Goal: Task Accomplishment & Management: Use online tool/utility

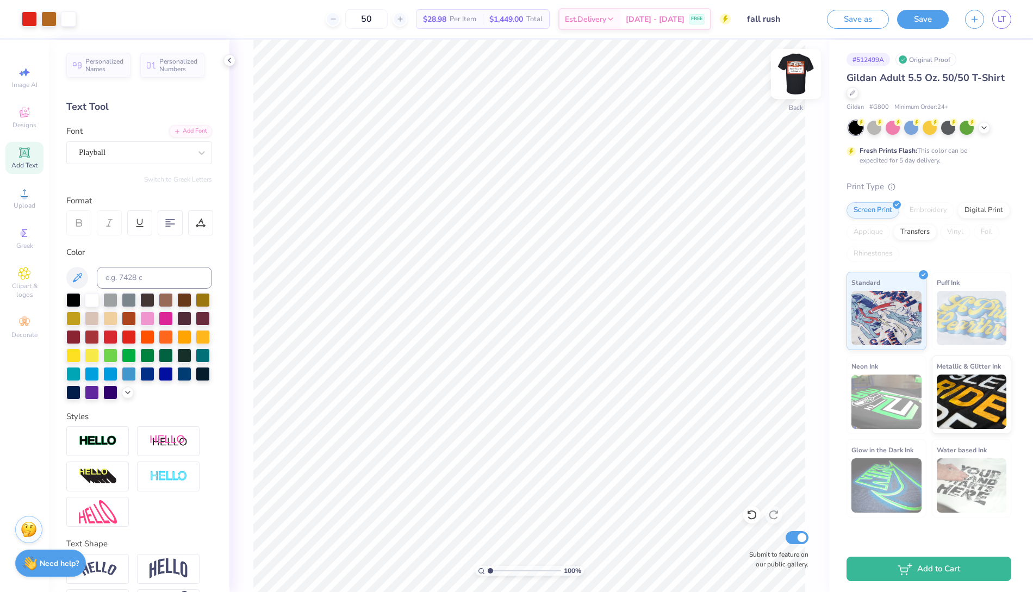
click at [785, 73] on img at bounding box center [797, 74] width 44 height 44
click at [789, 86] on img at bounding box center [797, 74] width 44 height 44
click at [799, 73] on img at bounding box center [797, 74] width 44 height 44
type input "12.04"
type input "9.19"
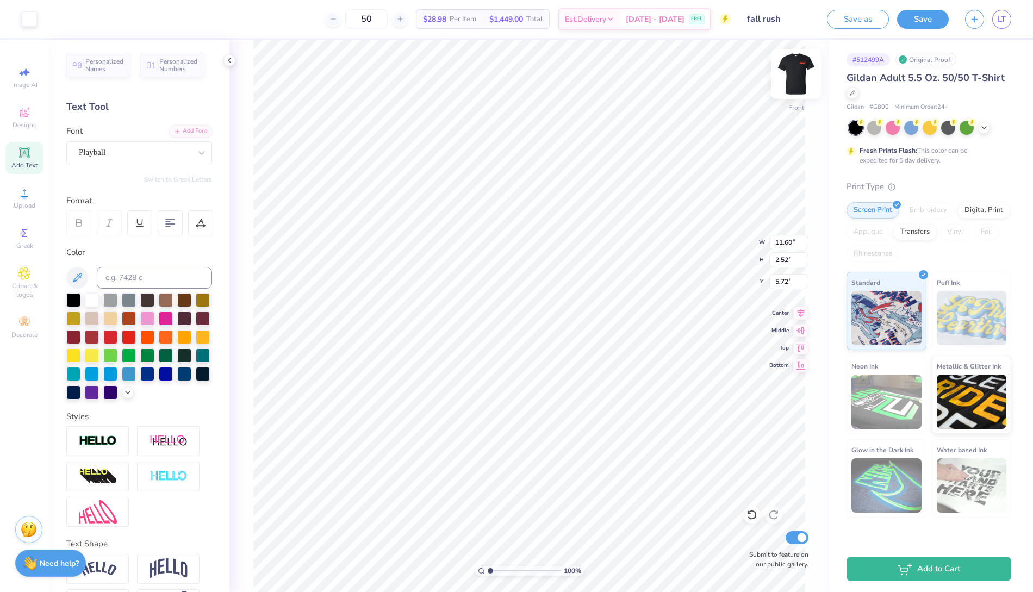
type input "4.36"
type input "10.57"
type input "8.07"
type input "4.19"
type input "5.25"
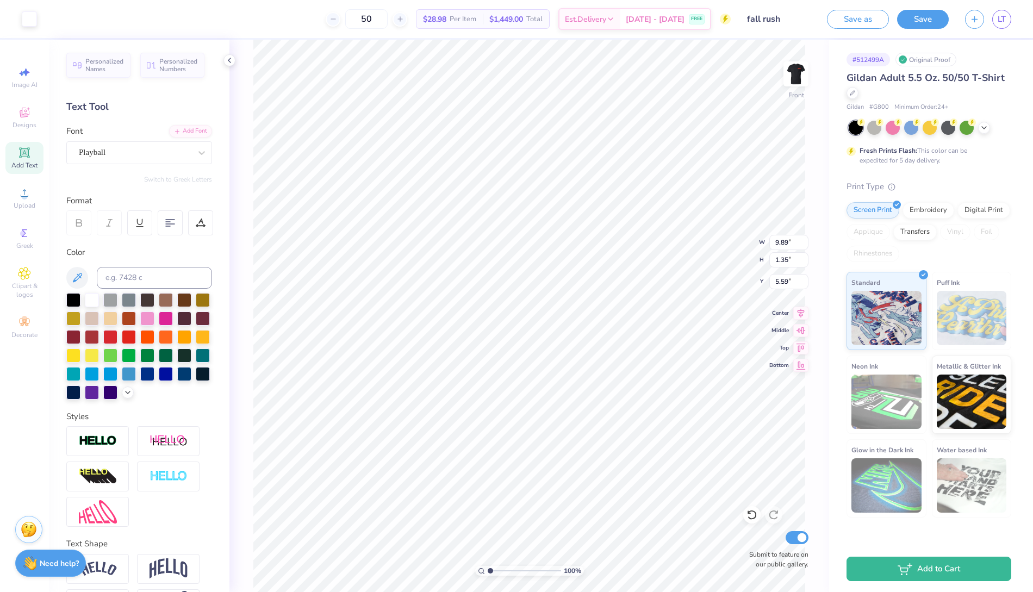
type input "1.57"
type input "1.63"
type input "5.50"
type input "5.35"
type input "5.50"
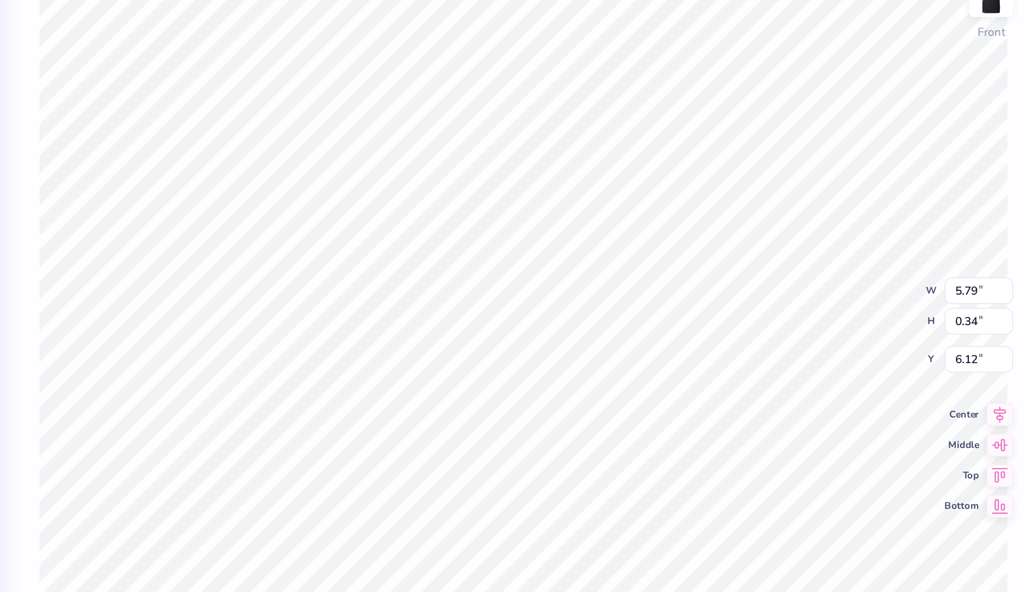
type input "9.46"
type input "1.42"
type input "5.50"
type input "10.57"
type input "8.07"
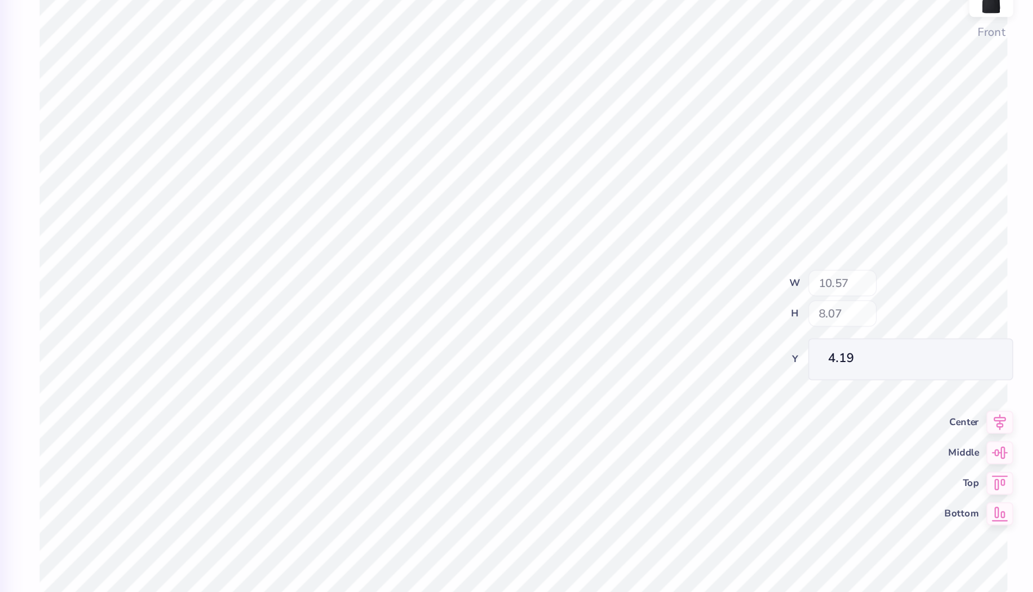
type input "3.96"
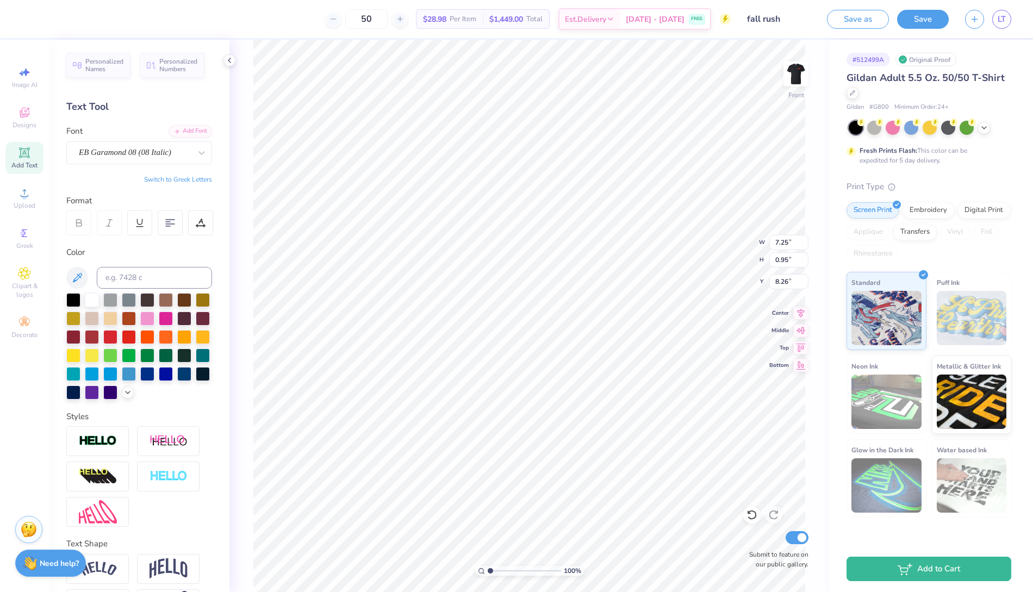
type input "7.25"
type input "0.95"
type input "8.26"
type input "5.64"
type input "0.99"
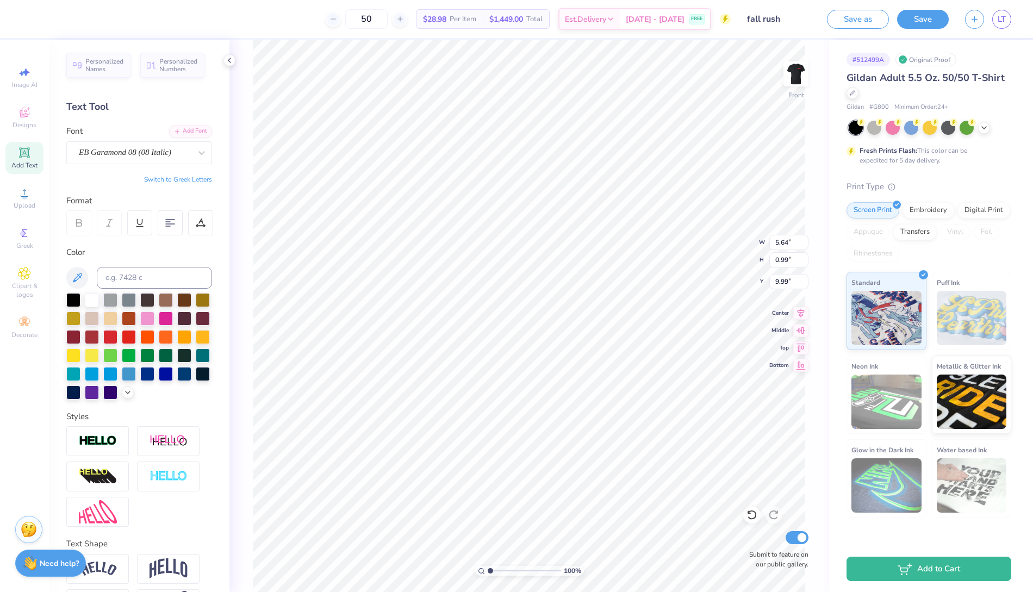
type input "9.99"
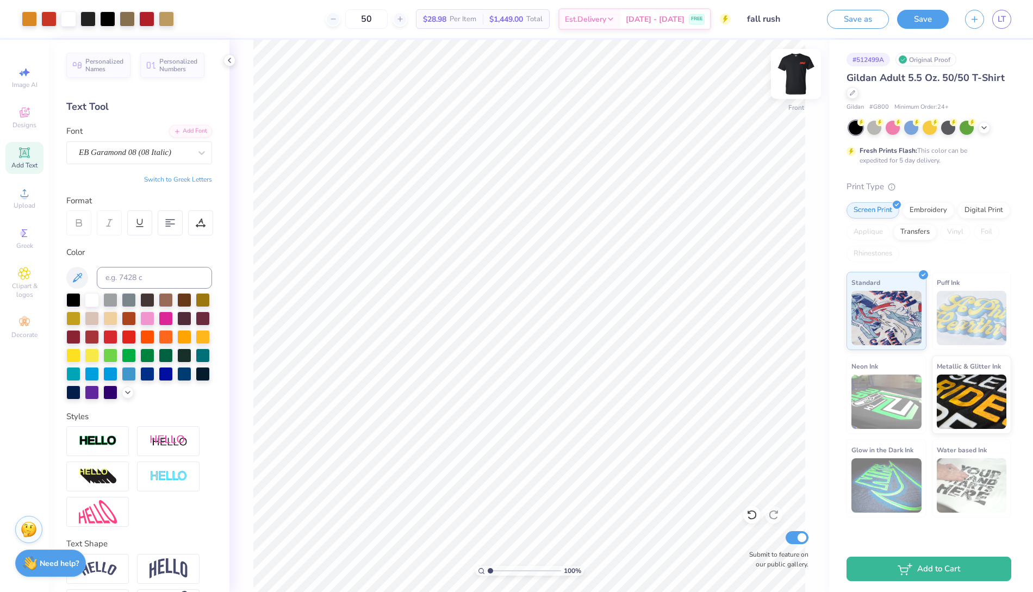
click at [801, 84] on img at bounding box center [797, 74] width 44 height 44
click at [907, 17] on button "Save" at bounding box center [923, 17] width 52 height 19
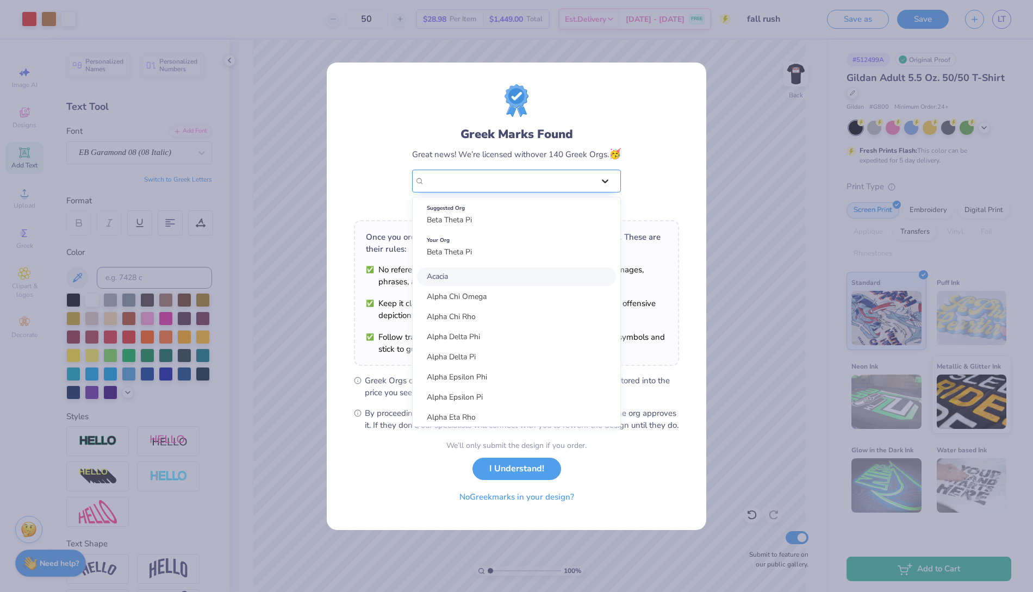
click at [598, 177] on div at bounding box center [606, 181] width 20 height 20
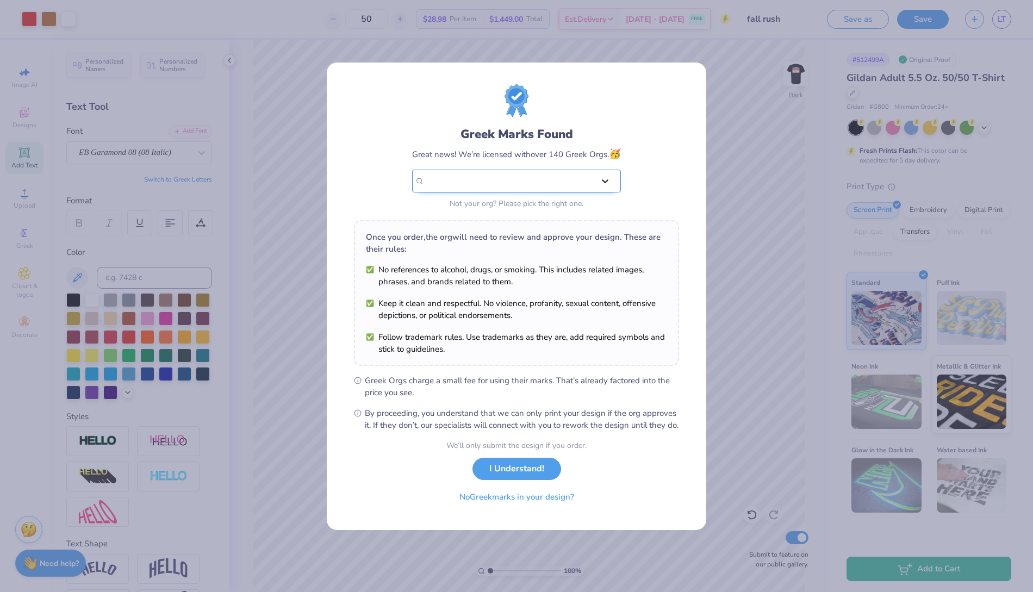
click at [600, 176] on icon at bounding box center [605, 181] width 11 height 11
click at [537, 496] on button "No Greek marks in your design?" at bounding box center [516, 495] width 133 height 22
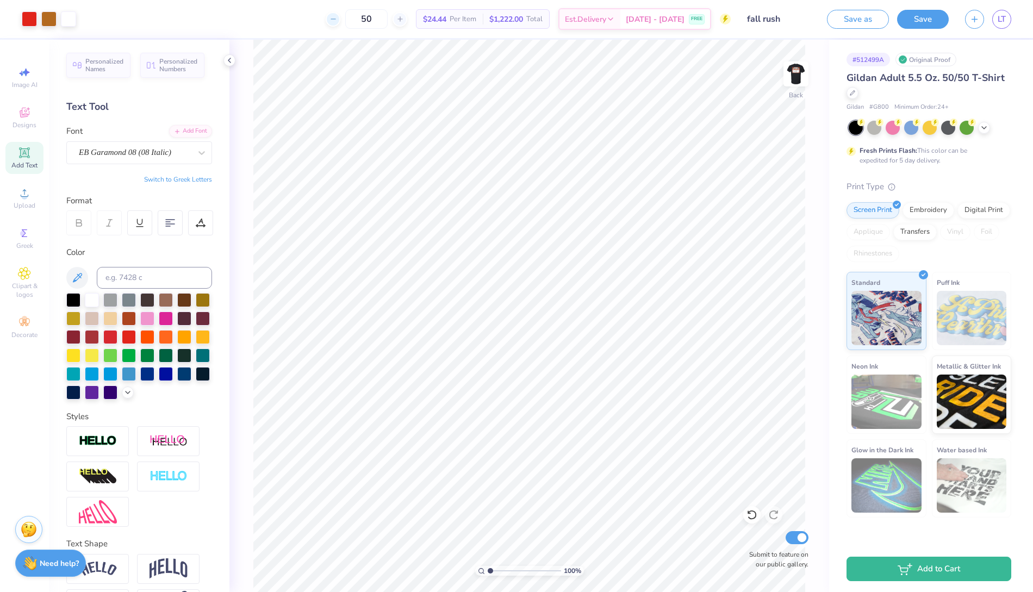
click at [337, 21] on icon at bounding box center [334, 19] width 8 height 8
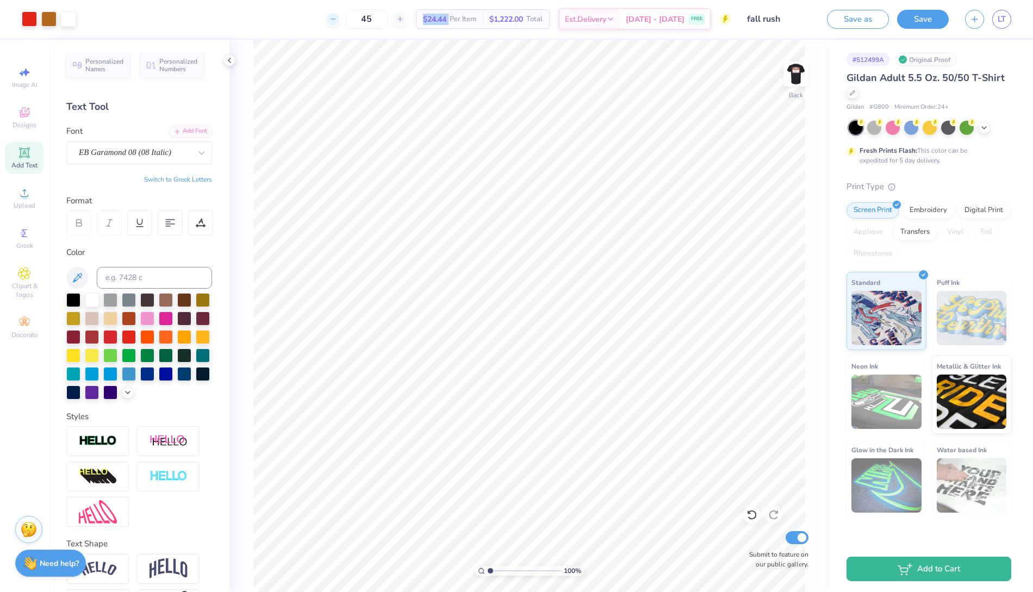
click at [337, 21] on icon at bounding box center [334, 19] width 8 height 8
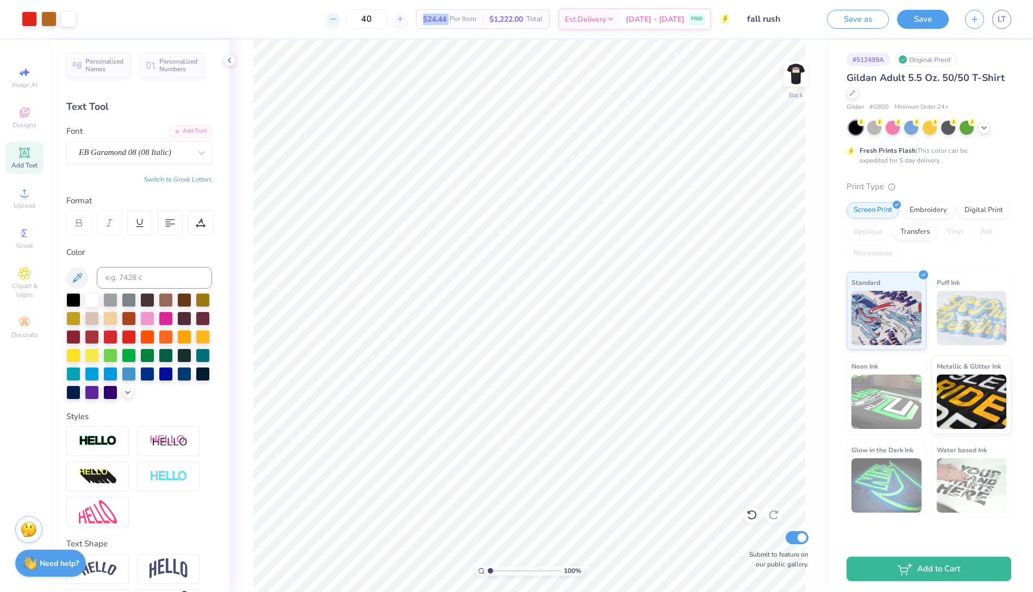
click at [337, 21] on icon at bounding box center [334, 19] width 8 height 8
click at [388, 17] on input "37" at bounding box center [366, 19] width 42 height 20
type input "3"
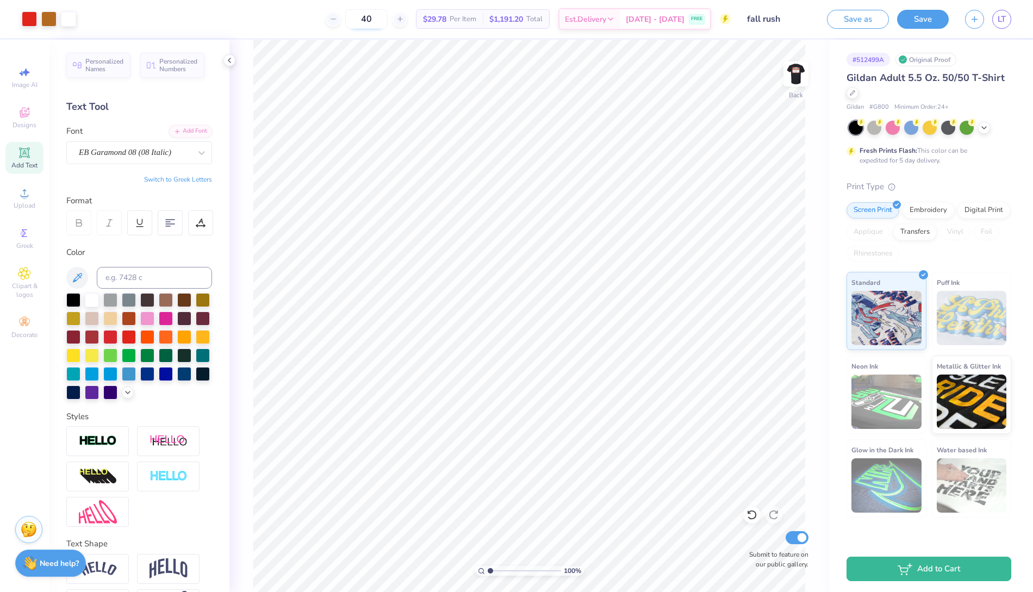
type input "4"
type input "50"
click at [793, 67] on img at bounding box center [797, 74] width 44 height 44
click at [798, 75] on img at bounding box center [797, 74] width 44 height 44
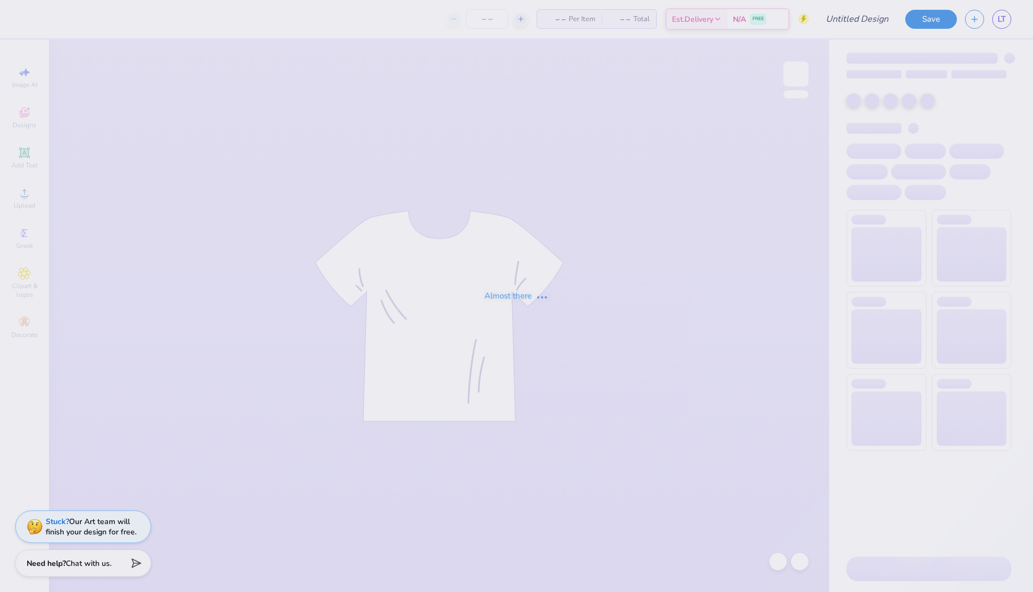
type input "fall rush"
type input "50"
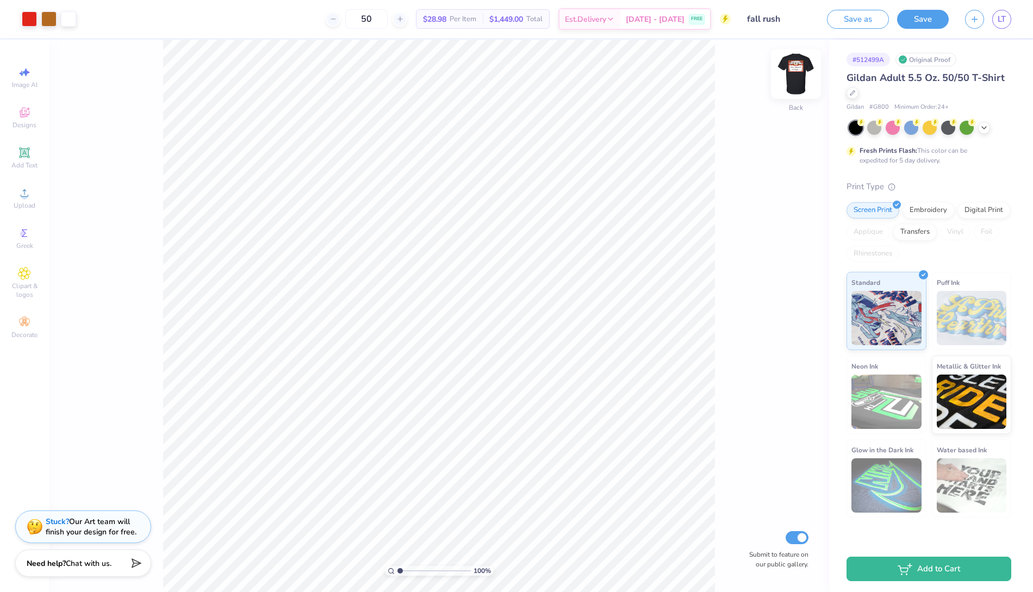
click at [802, 79] on img at bounding box center [797, 74] width 44 height 44
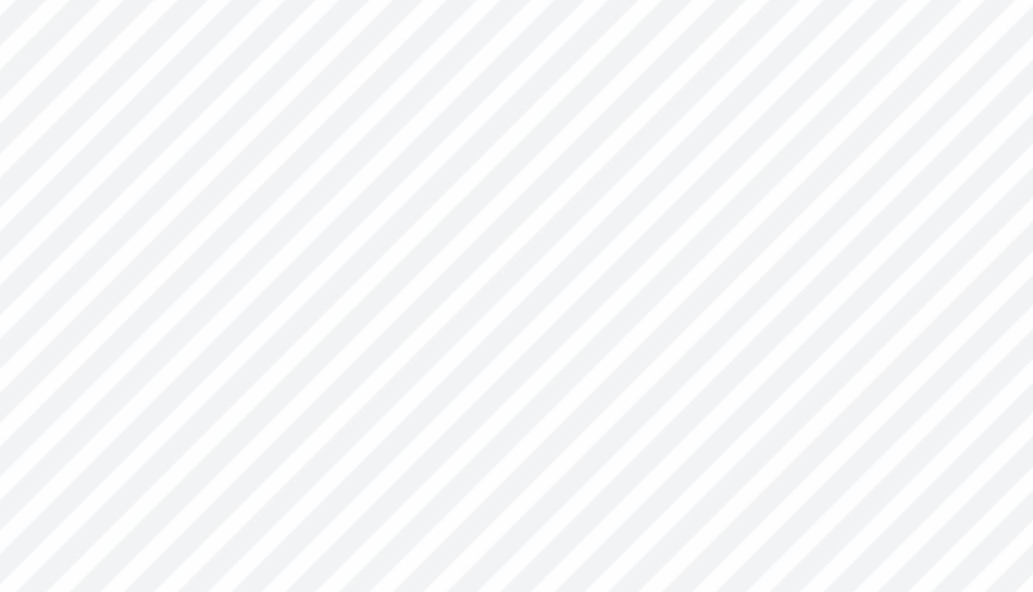
type input "2.84"
type input "0.22"
type input "4.38"
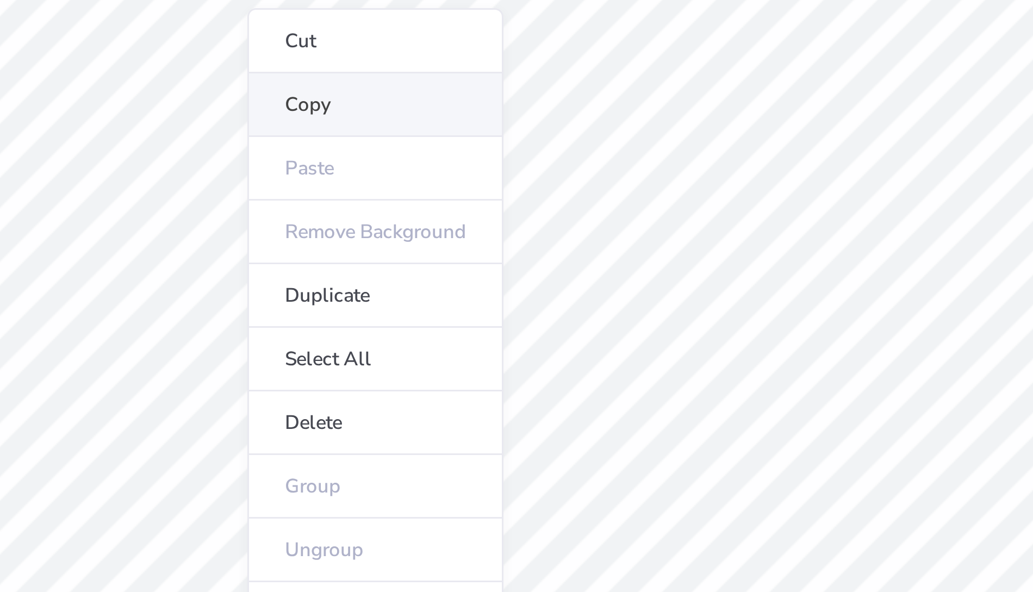
type input "7.53"
type input "1.37"
type input "4.18"
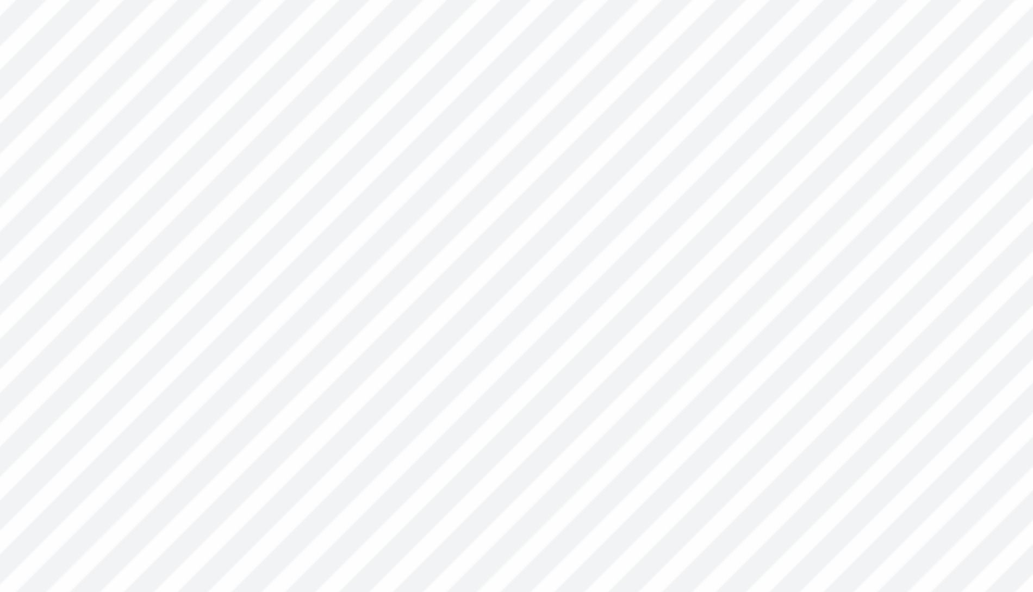
type input "2.84"
type input "0.22"
type input "4.38"
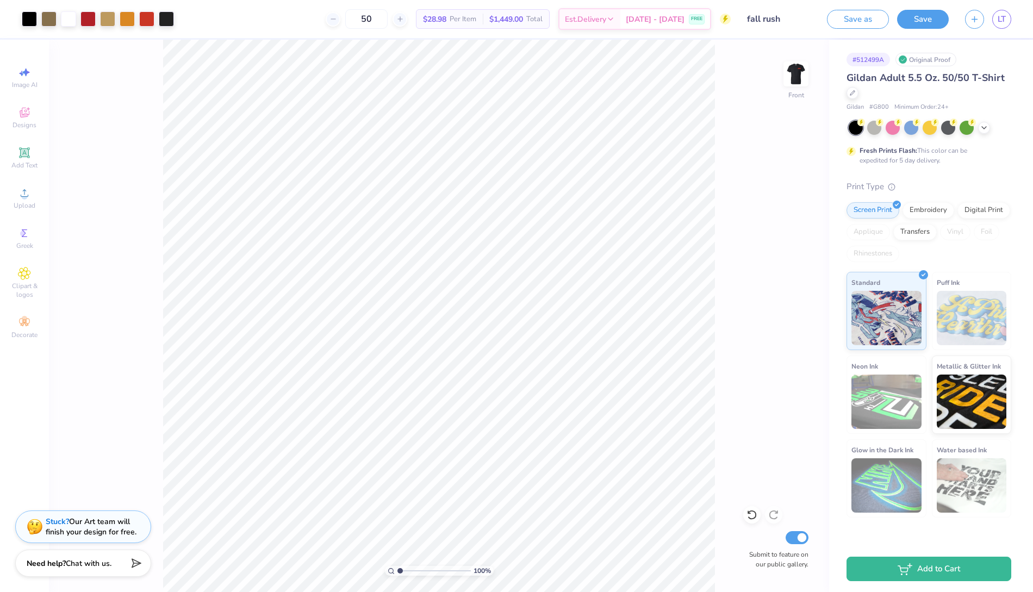
click at [129, 177] on div "100 % Front Submit to feature on our public gallery." at bounding box center [439, 316] width 781 height 553
click at [1001, 19] on span "LT" at bounding box center [1002, 19] width 8 height 13
